Goal: Task Accomplishment & Management: Manage account settings

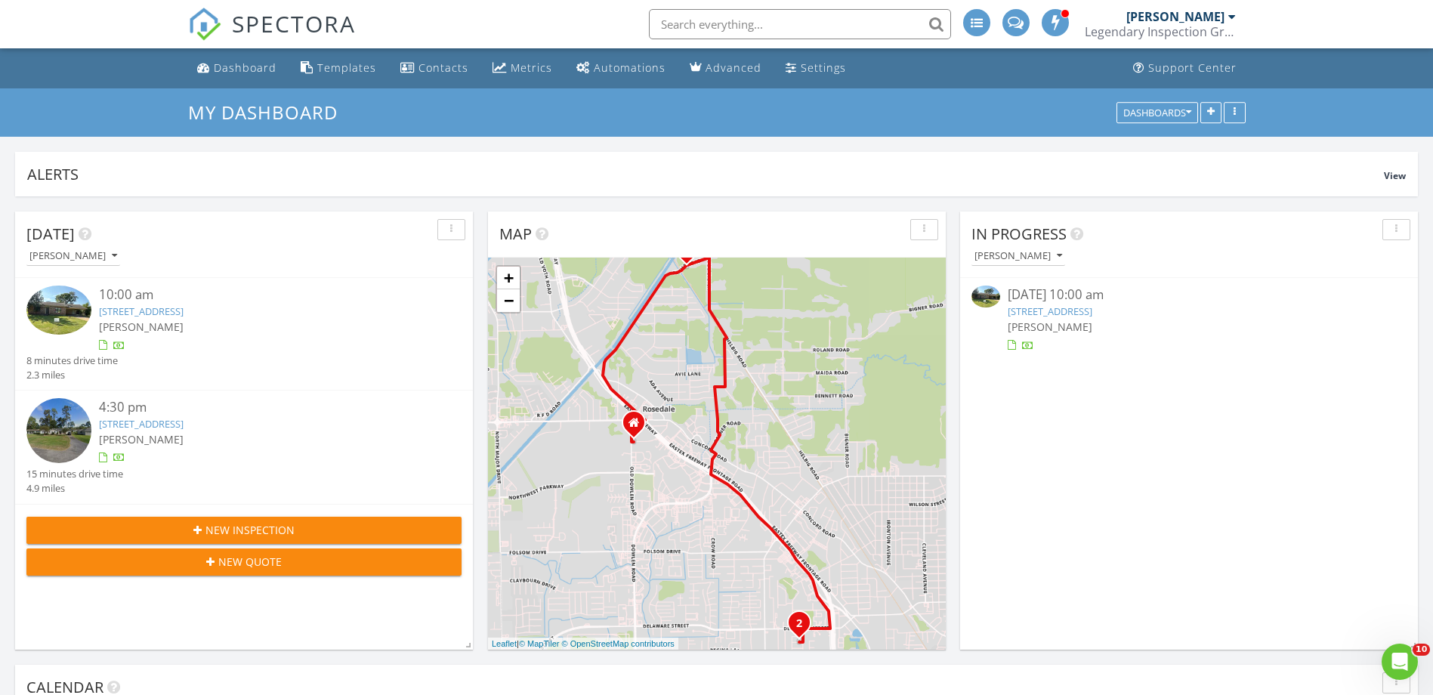
click at [1066, 310] on link "5085 Plant Rd, Beaumont, TX 77708" at bounding box center [1049, 311] width 85 height 14
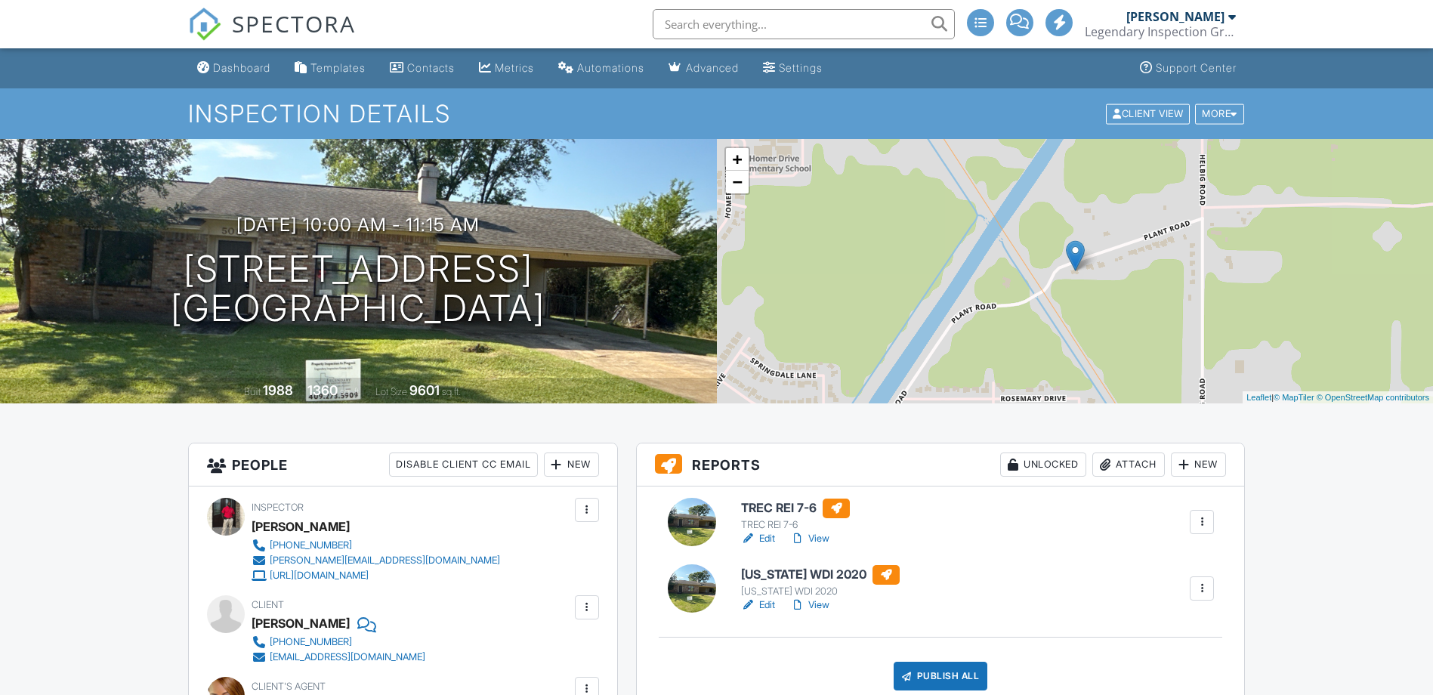
click at [813, 541] on link "View" at bounding box center [809, 538] width 39 height 15
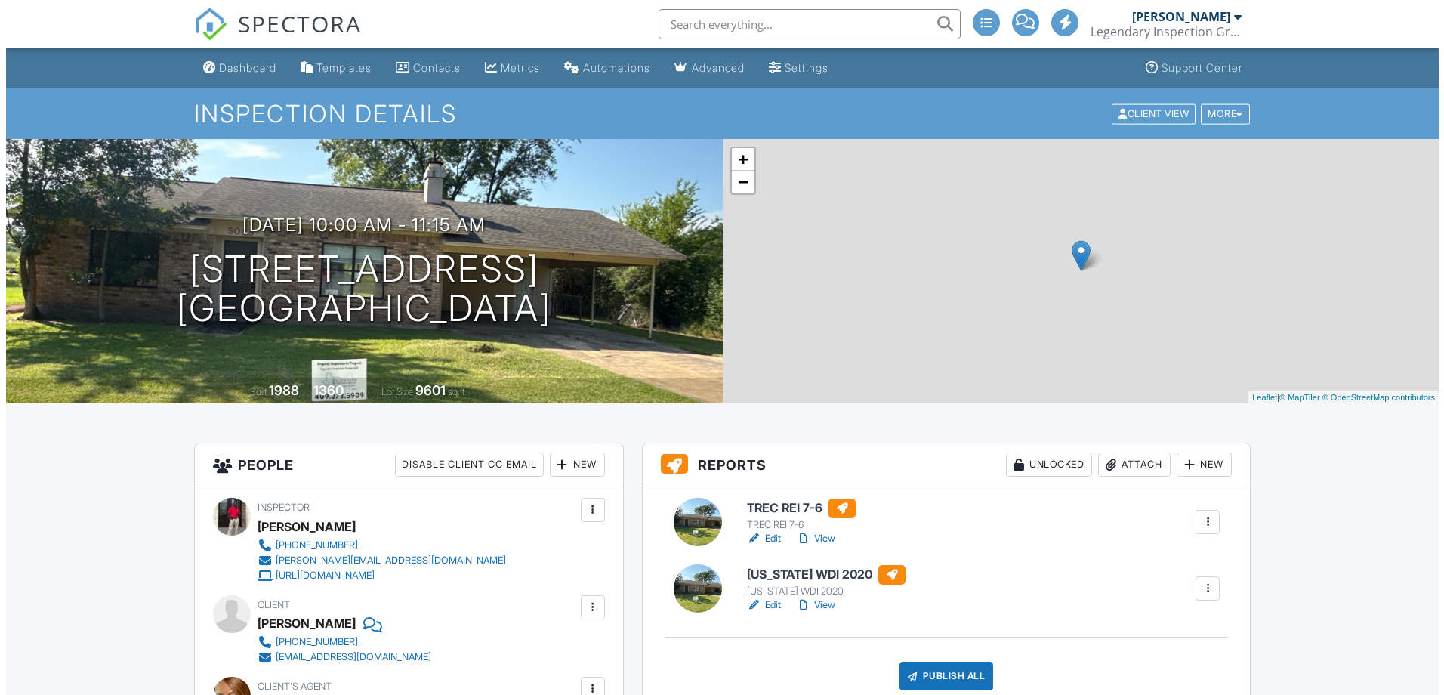
scroll to position [227, 0]
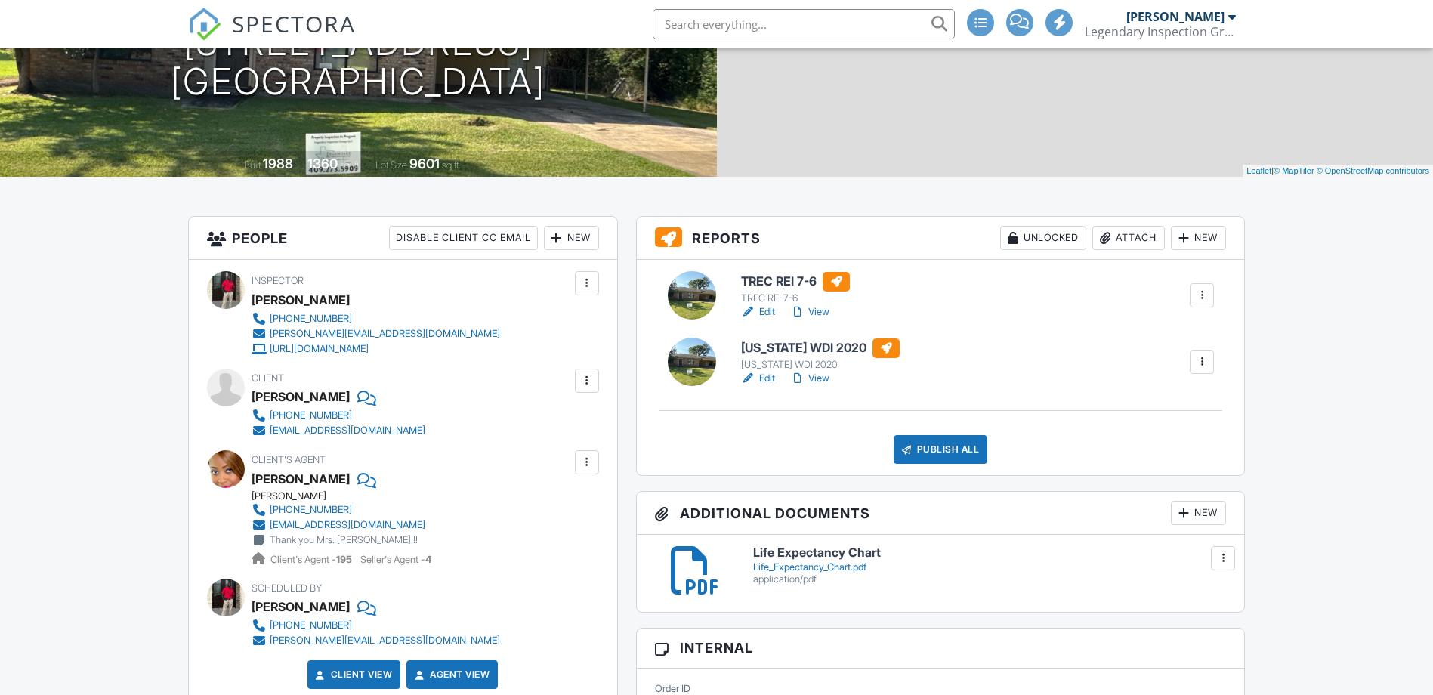
click at [967, 456] on div "Publish All" at bounding box center [940, 449] width 94 height 29
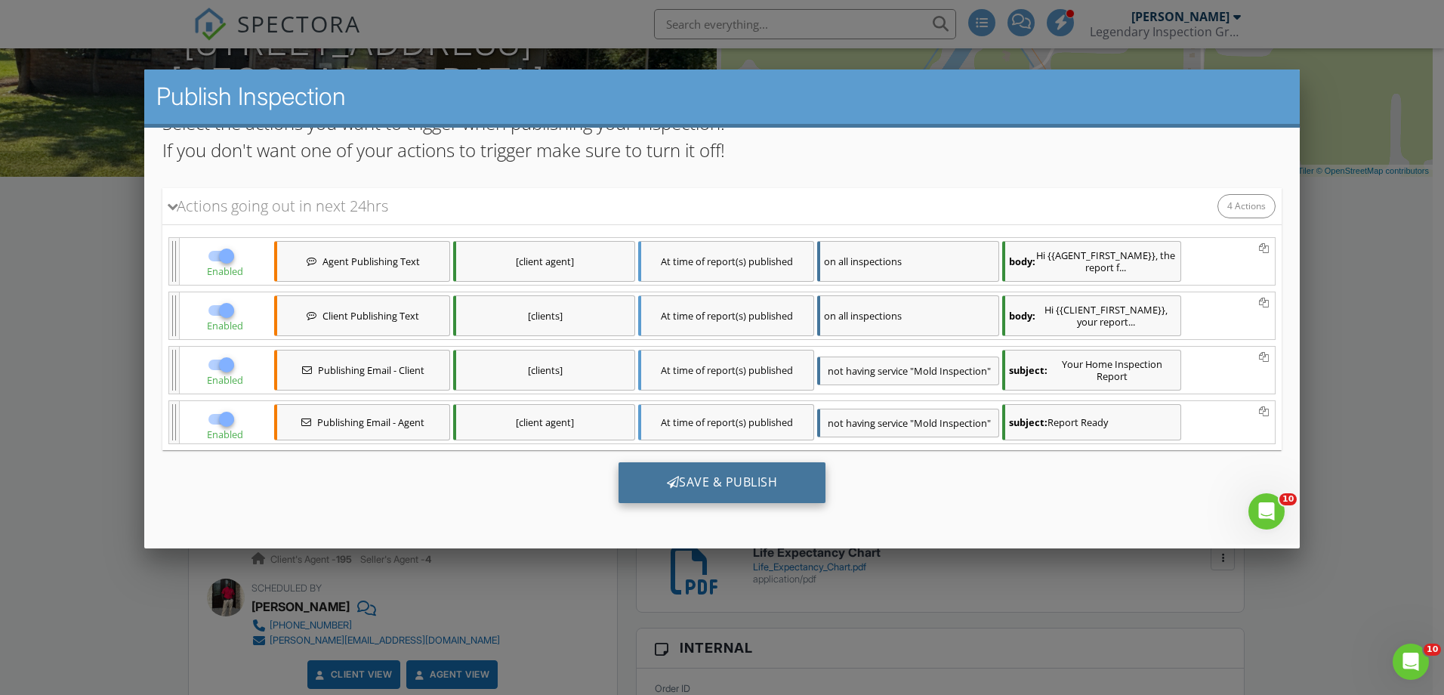
scroll to position [0, 0]
click at [716, 482] on div "Save & Publish" at bounding box center [723, 482] width 208 height 41
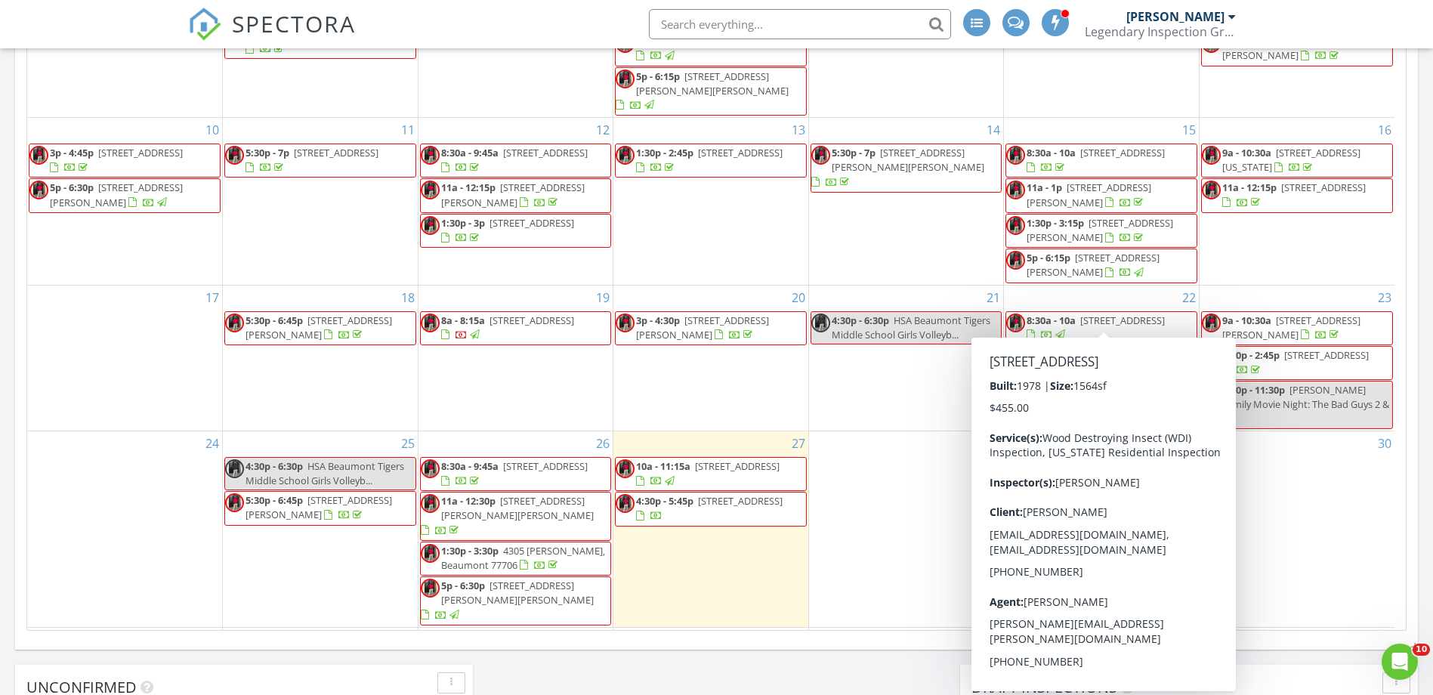
scroll to position [1057, 0]
